Goal: Check status

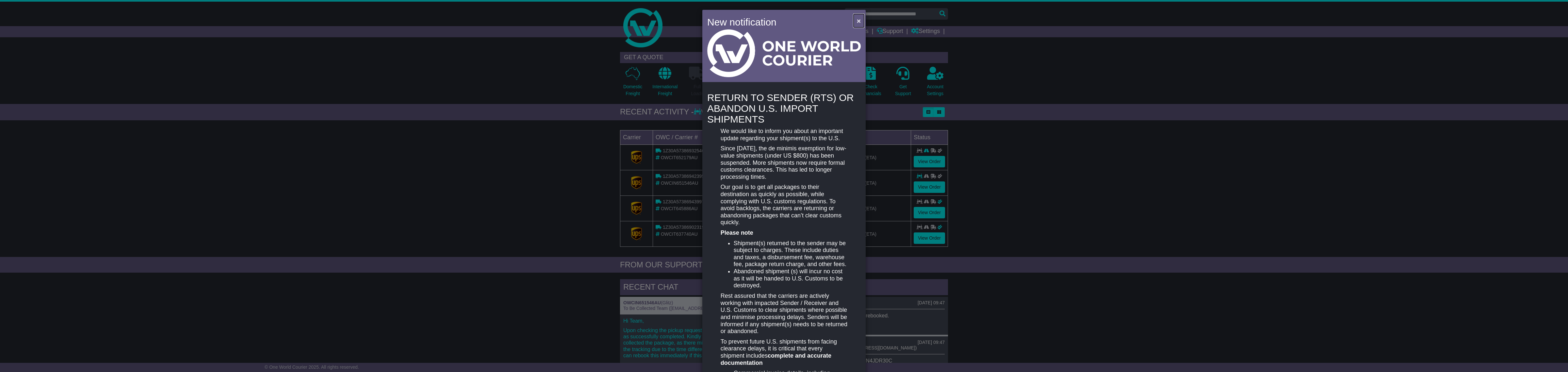
click at [858, 19] on span "×" at bounding box center [859, 21] width 4 height 7
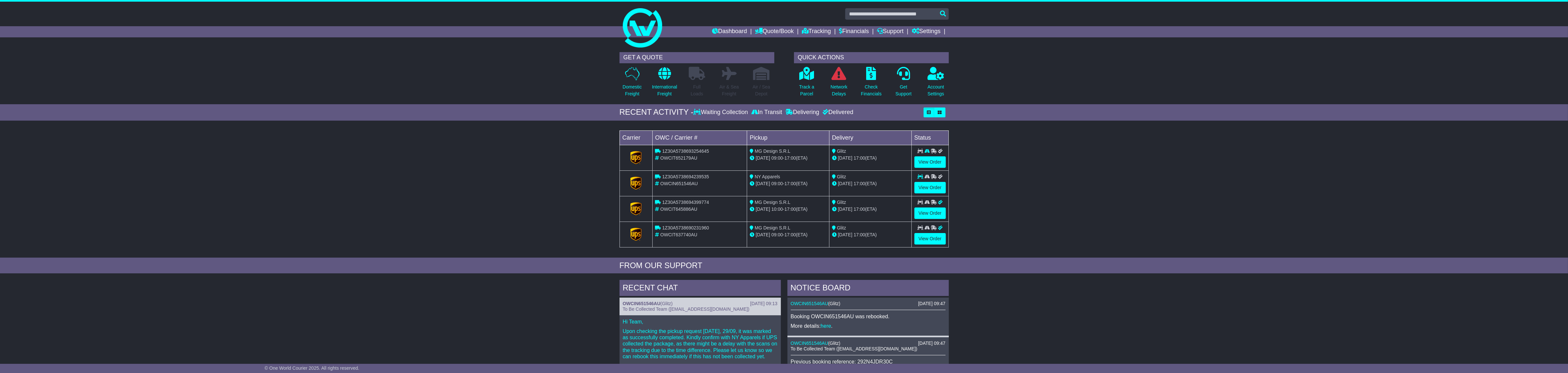
scroll to position [200, 0]
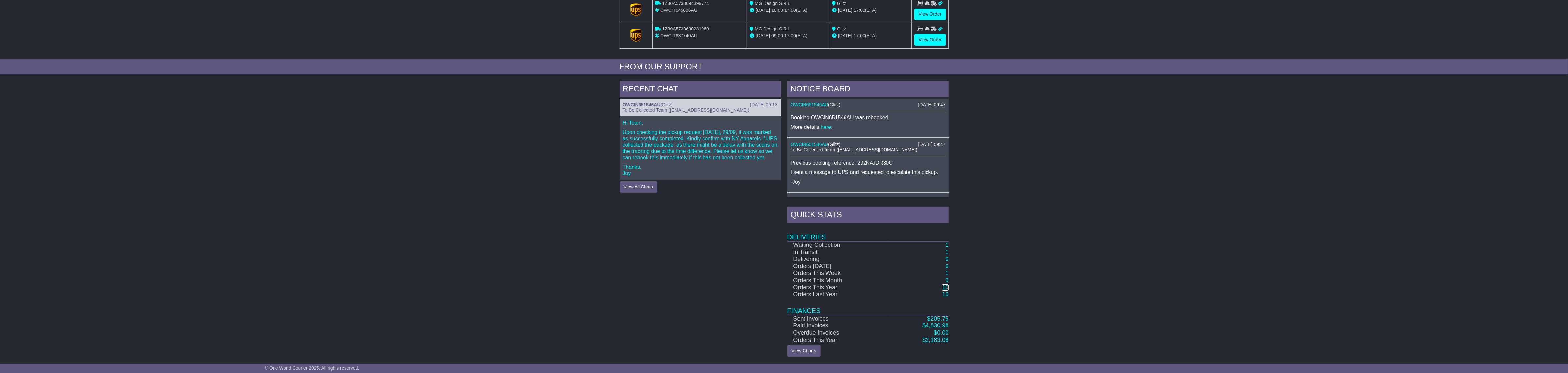
click at [947, 291] on link "10" at bounding box center [945, 287] width 7 height 7
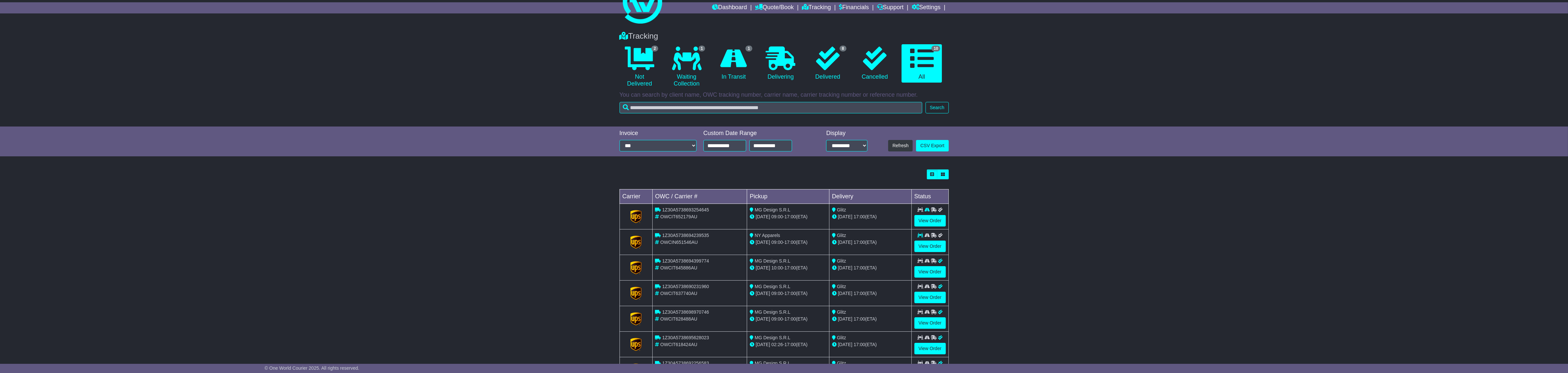
scroll to position [114, 0]
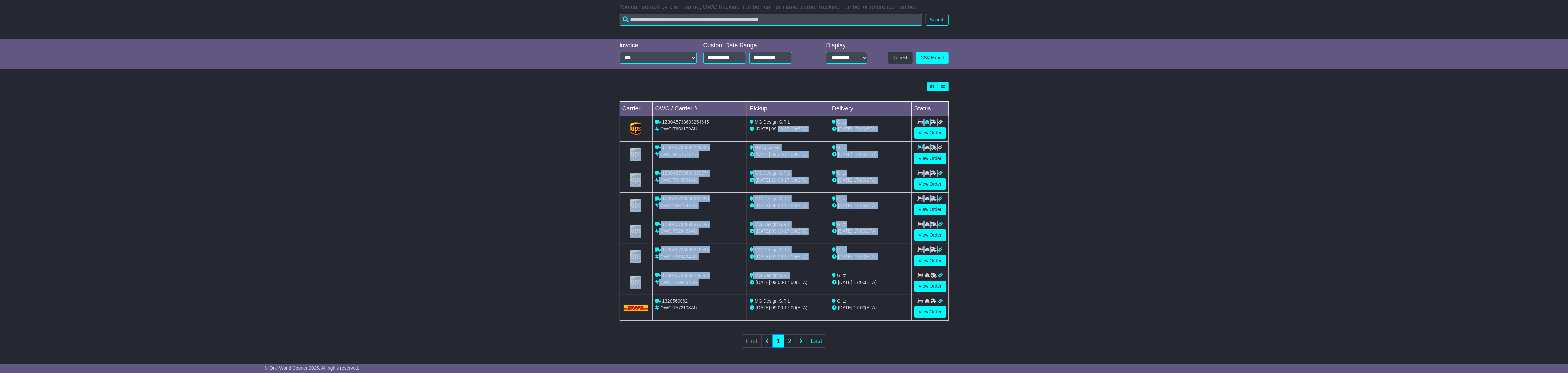
drag, startPoint x: 813, startPoint y: 271, endPoint x: 813, endPoint y: 280, distance: 9.0
click at [813, 280] on tbody "1Z30A5738693254645 OWCIT652179AU MG Design S.R.L 29 Sep 09:00 - 17:00 (ETA) Gli…" at bounding box center [784, 218] width 329 height 204
click at [801, 282] on div "20 May 09:00 - 17:00 (ETA)" at bounding box center [788, 282] width 76 height 7
drag, startPoint x: 786, startPoint y: 109, endPoint x: 816, endPoint y: 273, distance: 166.7
click at [816, 273] on table "Carrier OWC / Carrier # Pickup Delivery Status 1Z30A5738693254645 OWCIT652179AU…" at bounding box center [784, 211] width 329 height 219
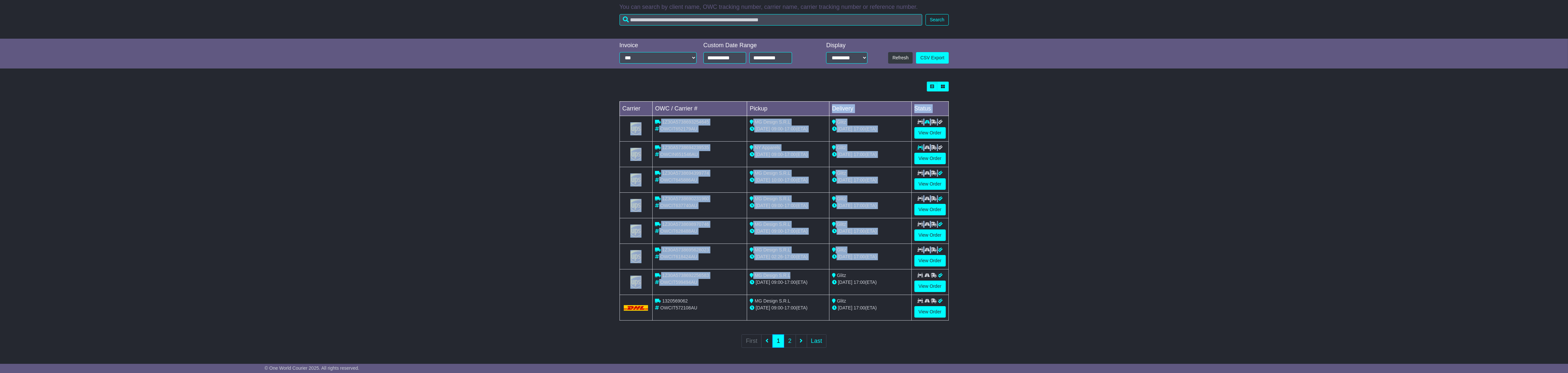
click at [813, 274] on div "MG Design S.R.L" at bounding box center [788, 275] width 76 height 7
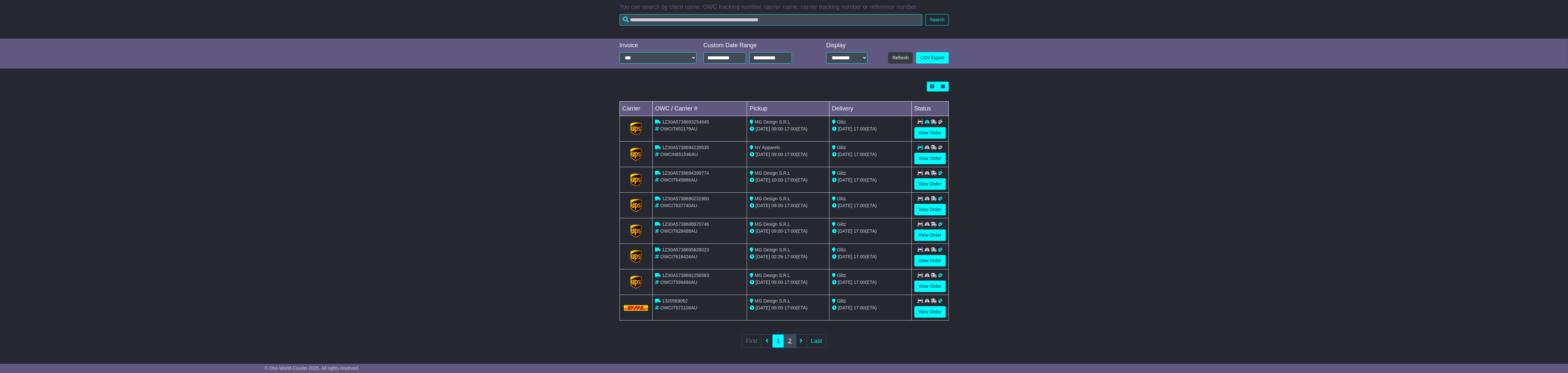
click at [793, 343] on link "2" at bounding box center [790, 341] width 12 height 13
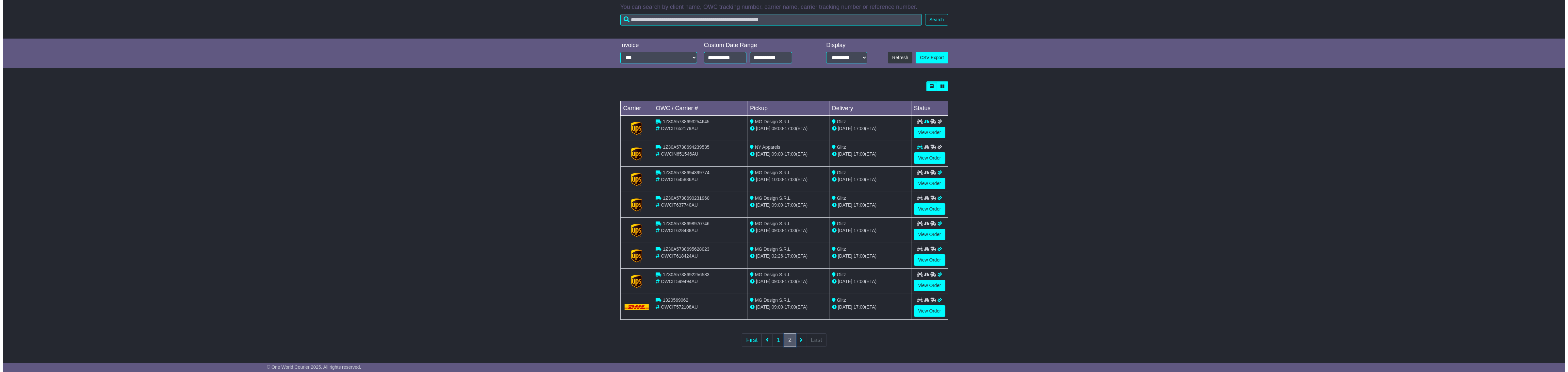
scroll to position [0, 0]
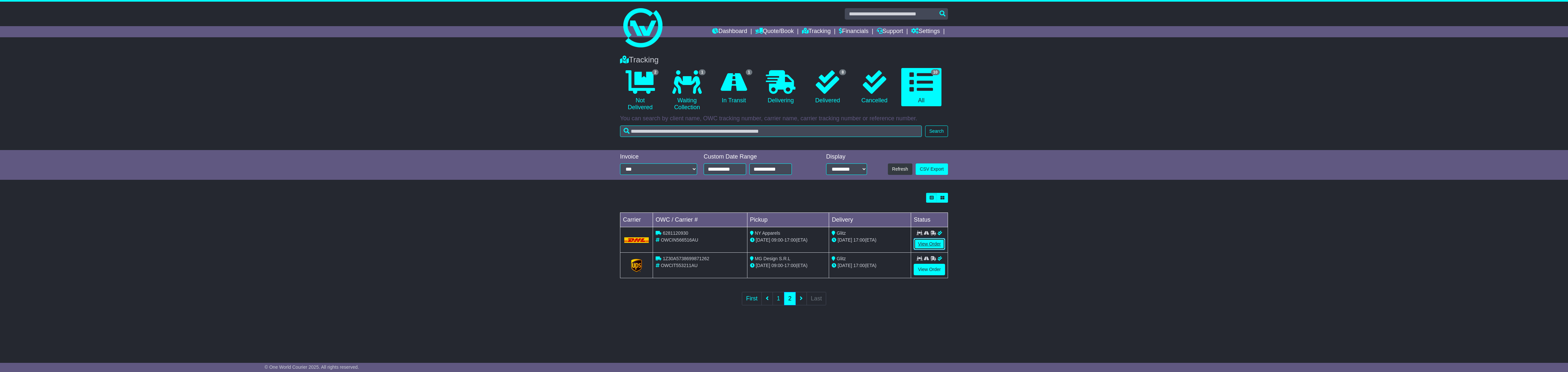
click at [928, 244] on link "View Order" at bounding box center [929, 244] width 31 height 12
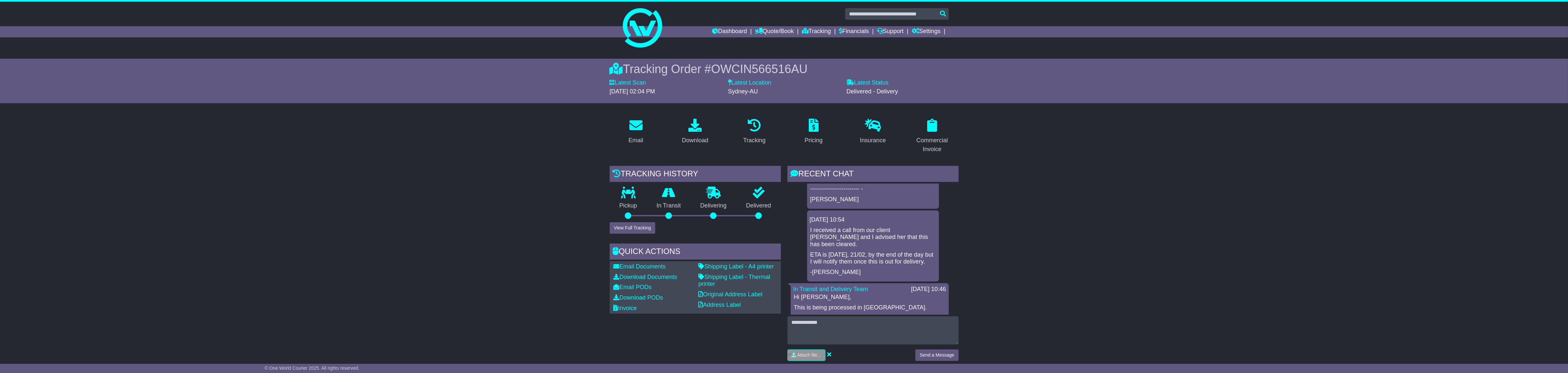
scroll to position [824, 0]
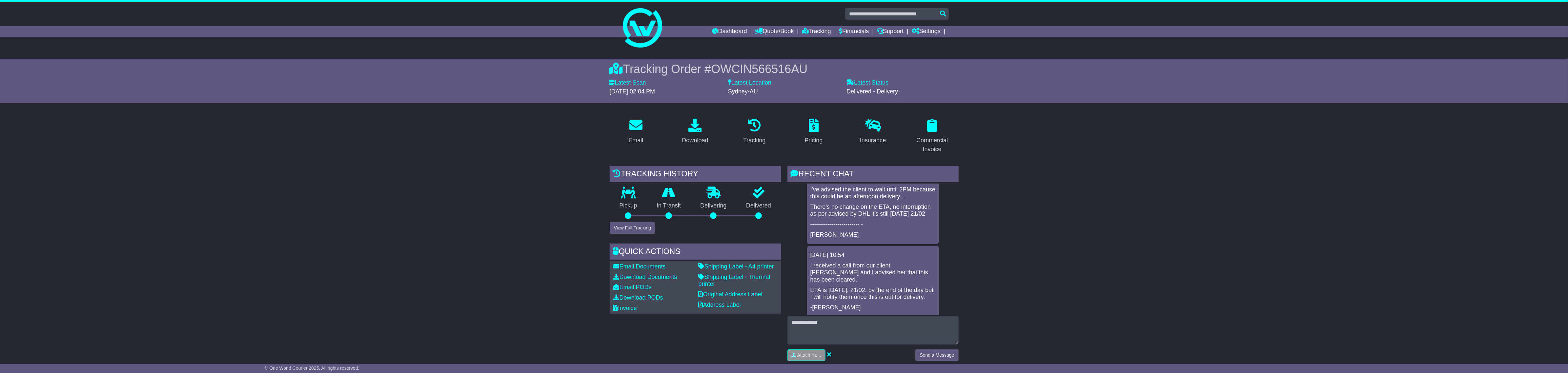
drag, startPoint x: 921, startPoint y: 230, endPoint x: 925, endPoint y: 258, distance: 28.3
click at [925, 258] on div "21 Feb 2025 10:54 I received a call from our client Sandra and I advised her th…" at bounding box center [873, 282] width 132 height 71
click at [925, 287] on p "ETA is today, 21/02, by the end of the day but I will notify them once this is …" at bounding box center [873, 293] width 126 height 14
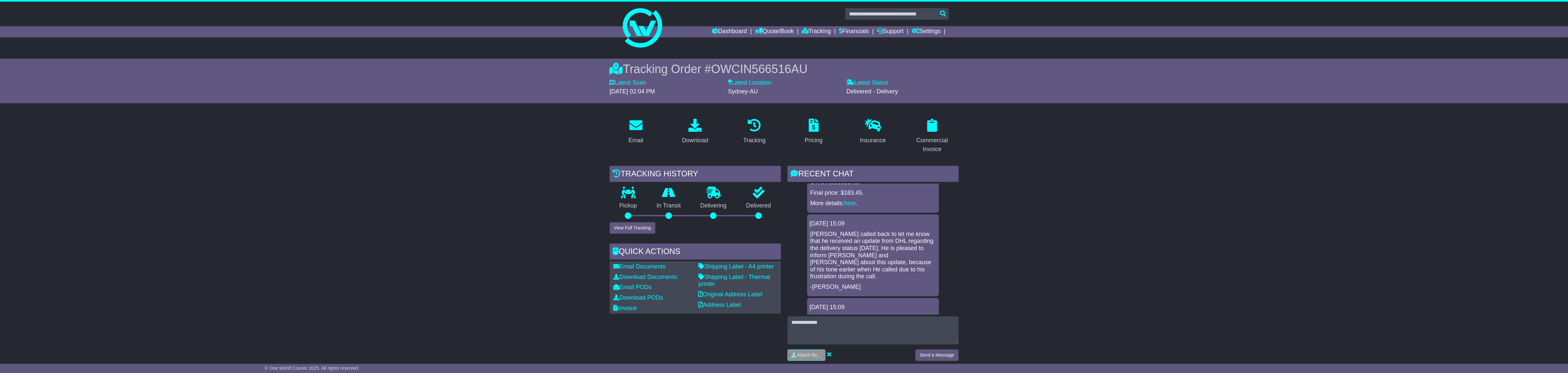
scroll to position [0, 0]
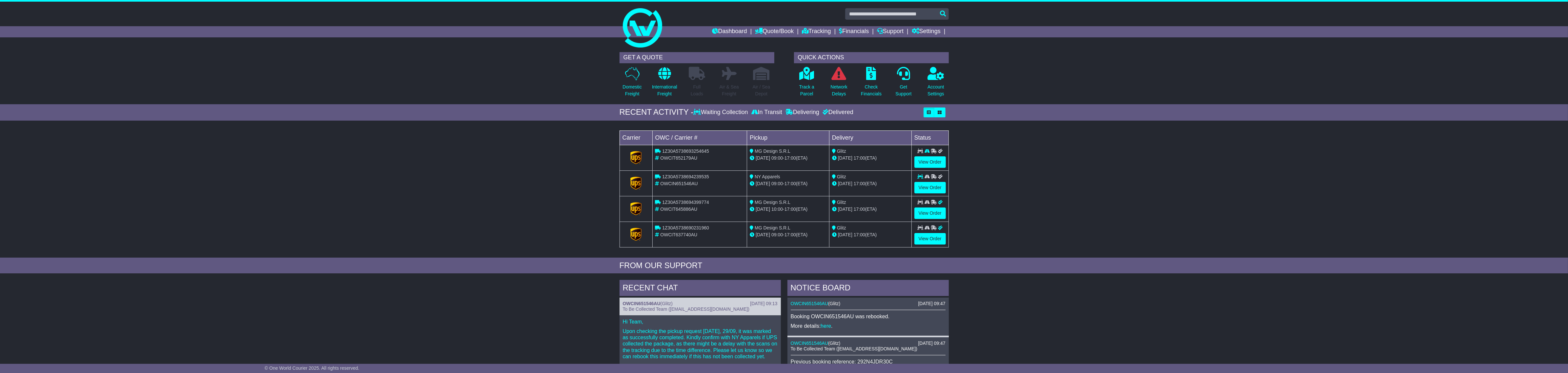
click at [699, 150] on span "1Z30A5738693254645" at bounding box center [685, 151] width 47 height 5
click at [687, 159] on span "OWCIT652179AU" at bounding box center [678, 158] width 37 height 5
click at [689, 150] on span "1Z30A5738693254645" at bounding box center [685, 151] width 47 height 5
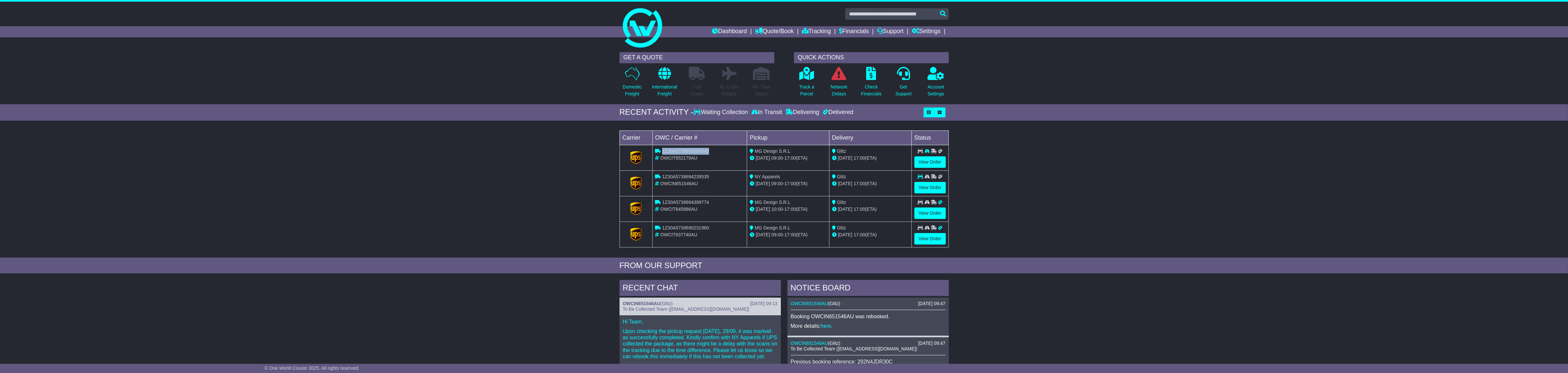
copy span "1Z30A5738693254645"
click at [680, 155] on div "1Z30A5738693254645" at bounding box center [699, 151] width 89 height 7
click at [690, 175] on span "1Z30A5738694239535" at bounding box center [685, 176] width 47 height 5
click at [685, 184] on span "OWCIN651546AU" at bounding box center [678, 184] width 37 height 5
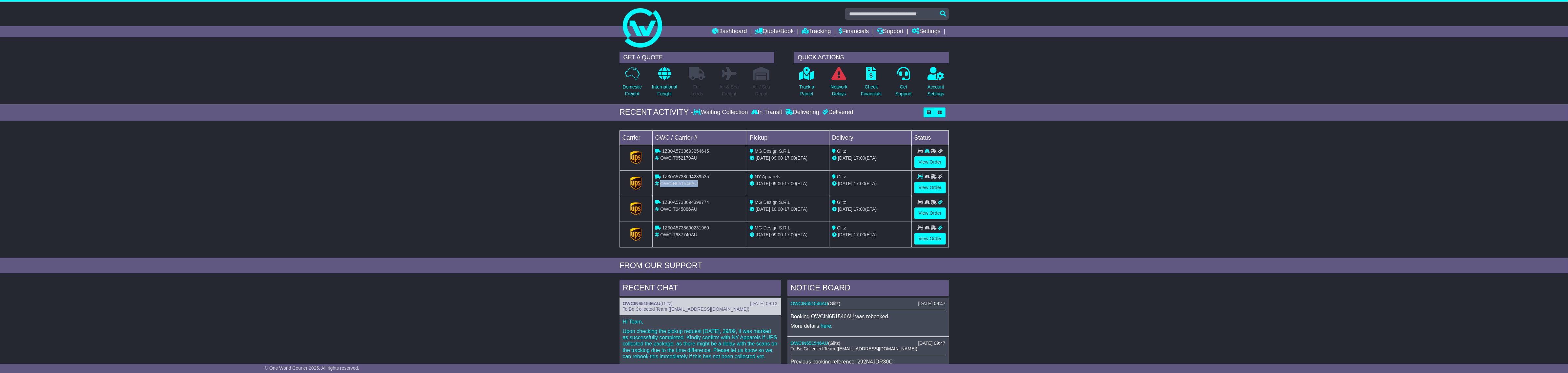
copy span "OWCIN651546AU"
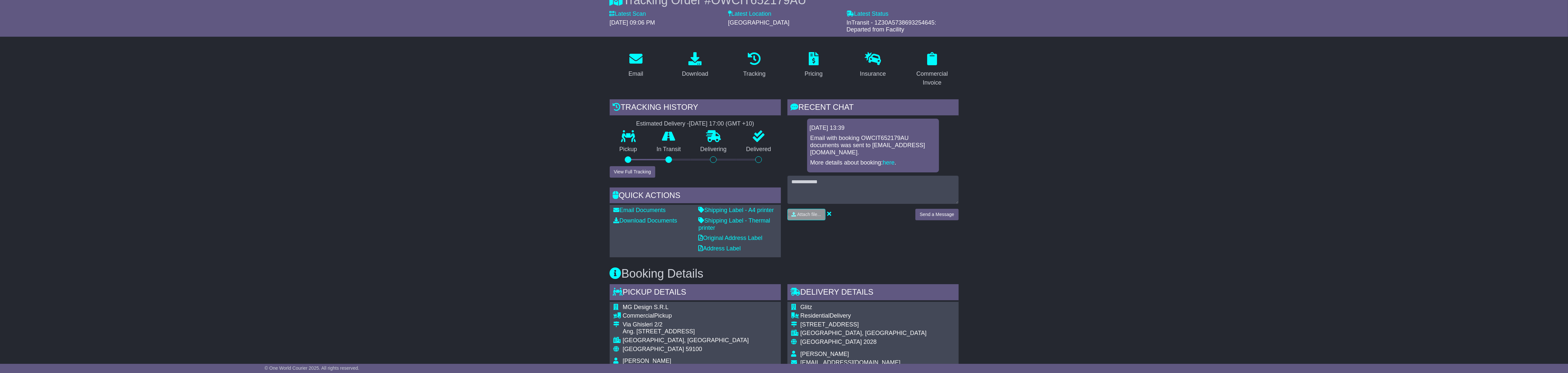
scroll to position [41, 0]
